Goal: Use online tool/utility

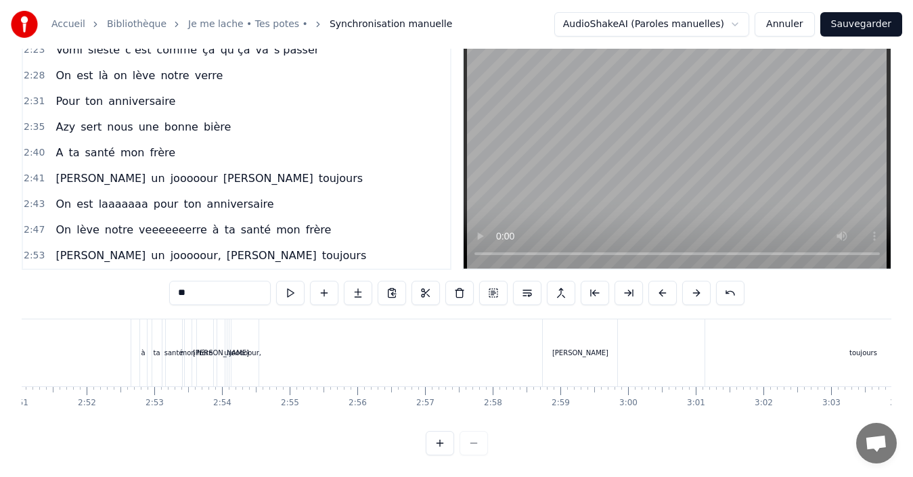
scroll to position [0, 11751]
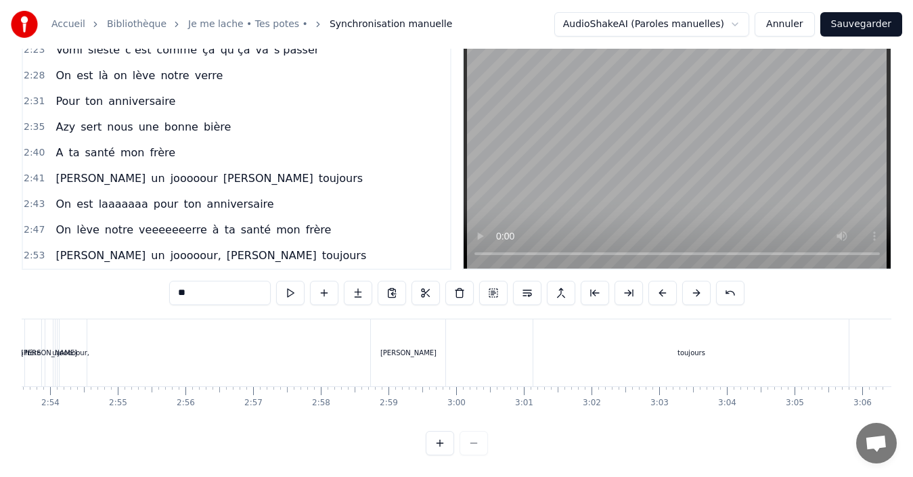
click at [686, 348] on div "toujours" at bounding box center [692, 353] width 28 height 10
type input "********"
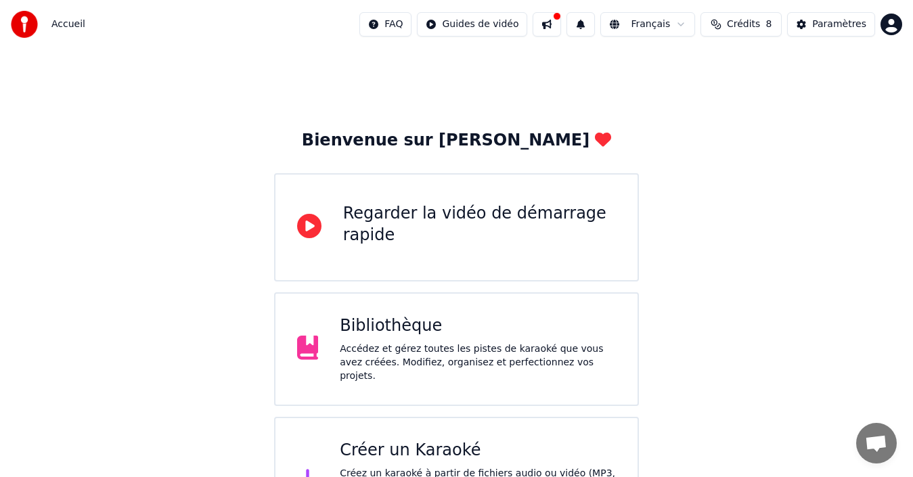
click at [680, 382] on div "Bienvenue sur Youka Regarder la vidéo de démarrage rapide Bibliothèque Accédez …" at bounding box center [456, 297] width 913 height 496
click at [397, 346] on div "Accédez et gérez toutes les pistes de karaoké que vous avez créées. Modifiez, o…" at bounding box center [478, 363] width 276 height 41
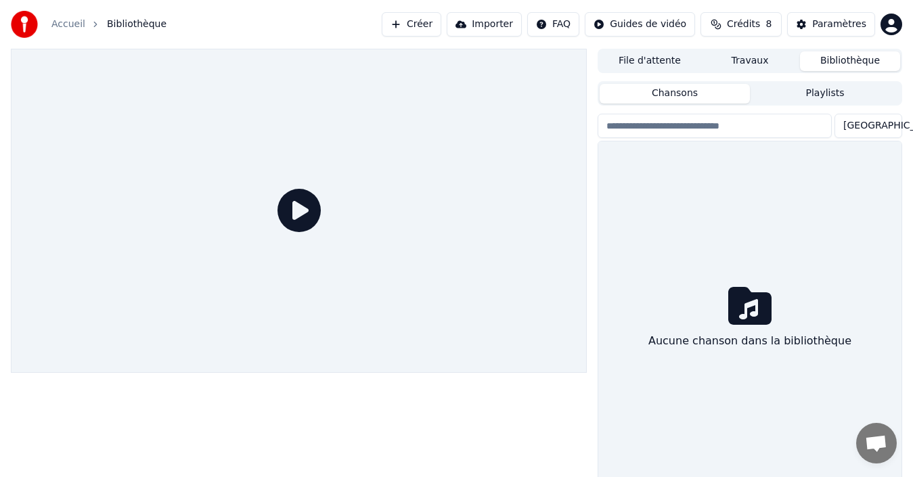
click at [397, 346] on div at bounding box center [299, 211] width 576 height 324
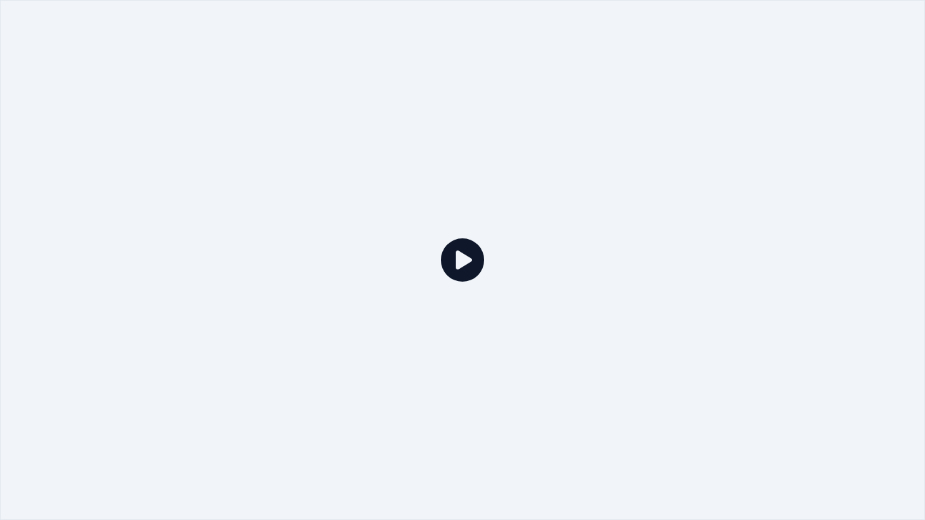
click at [461, 263] on icon at bounding box center [462, 259] width 43 height 43
click at [464, 259] on icon at bounding box center [462, 259] width 43 height 43
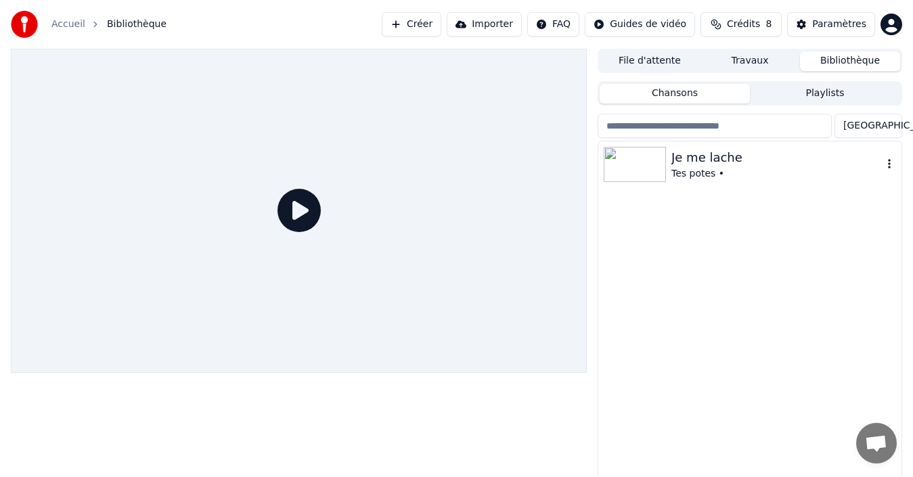
click at [703, 167] on div "Tes potes •" at bounding box center [777, 174] width 211 height 14
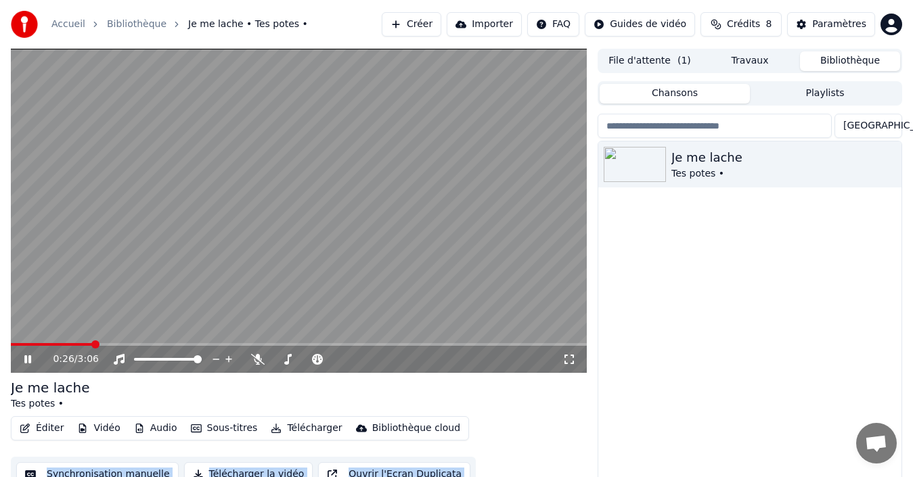
click at [111, 469] on button "Synchronisation manuelle" at bounding box center [97, 474] width 162 height 24
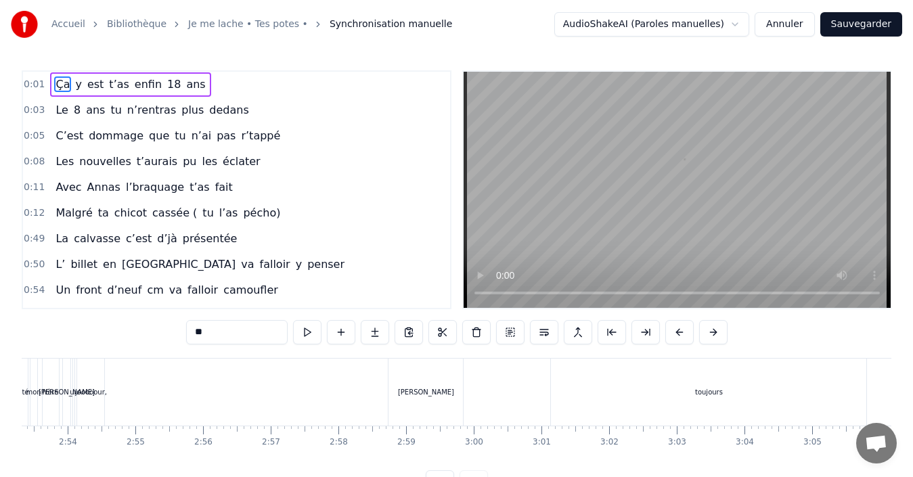
scroll to position [0, 11751]
